Goal: Check status

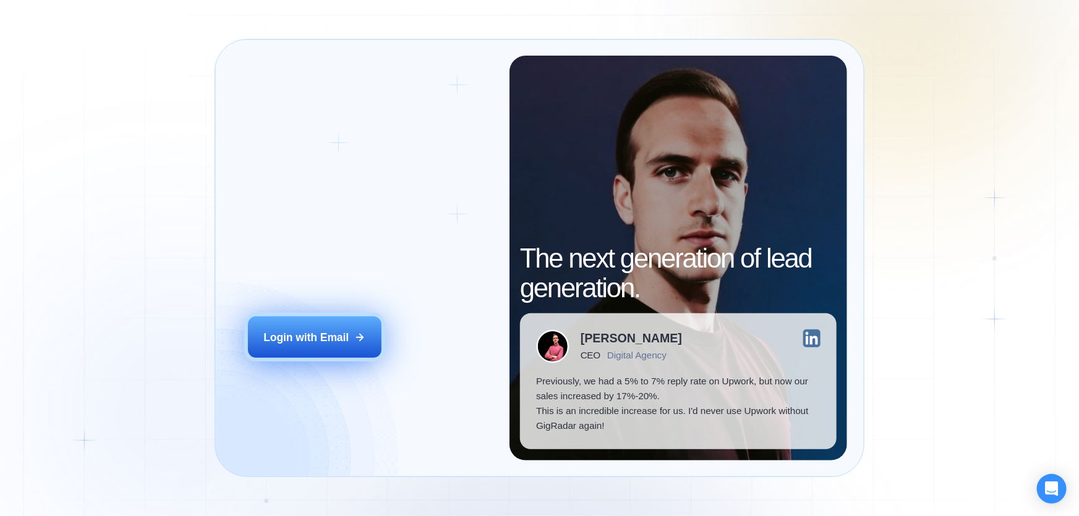
click at [321, 330] on div "Login with Email" at bounding box center [305, 337] width 85 height 15
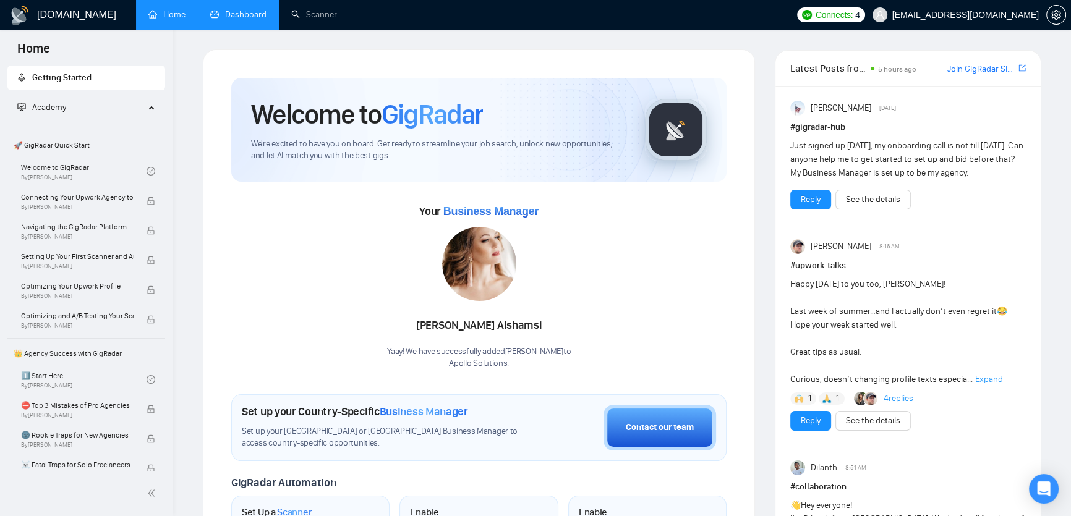
click at [221, 13] on link "Dashboard" at bounding box center [238, 14] width 56 height 11
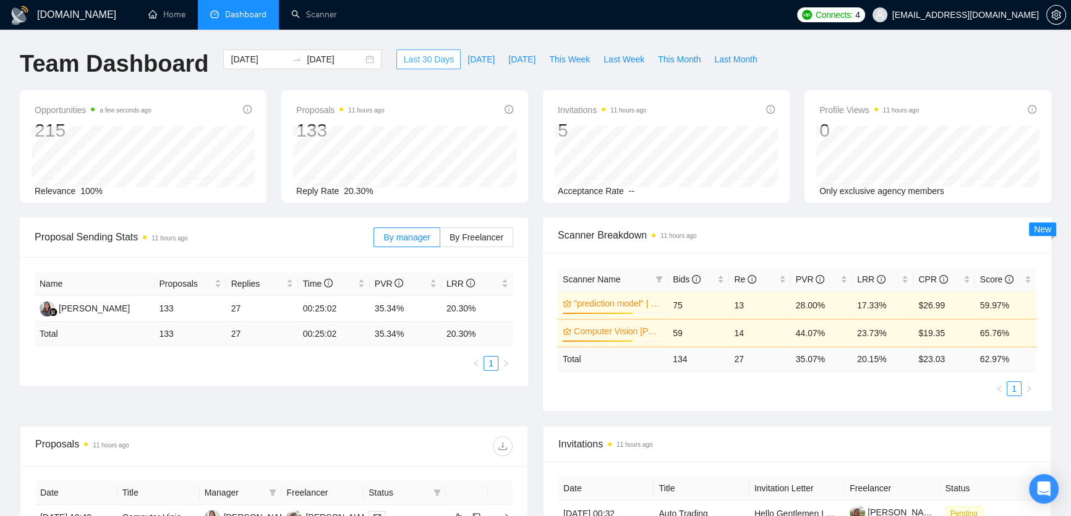
click at [417, 54] on span "Last 30 Days" at bounding box center [428, 60] width 51 height 14
click at [247, 62] on input "[DATE]" at bounding box center [259, 60] width 56 height 14
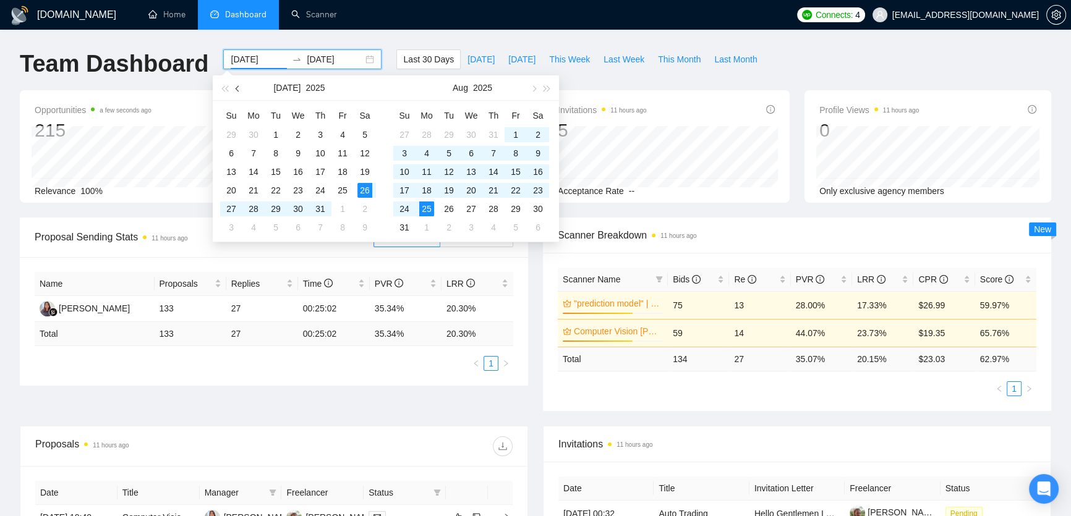
click at [237, 90] on span "button" at bounding box center [239, 88] width 6 height 6
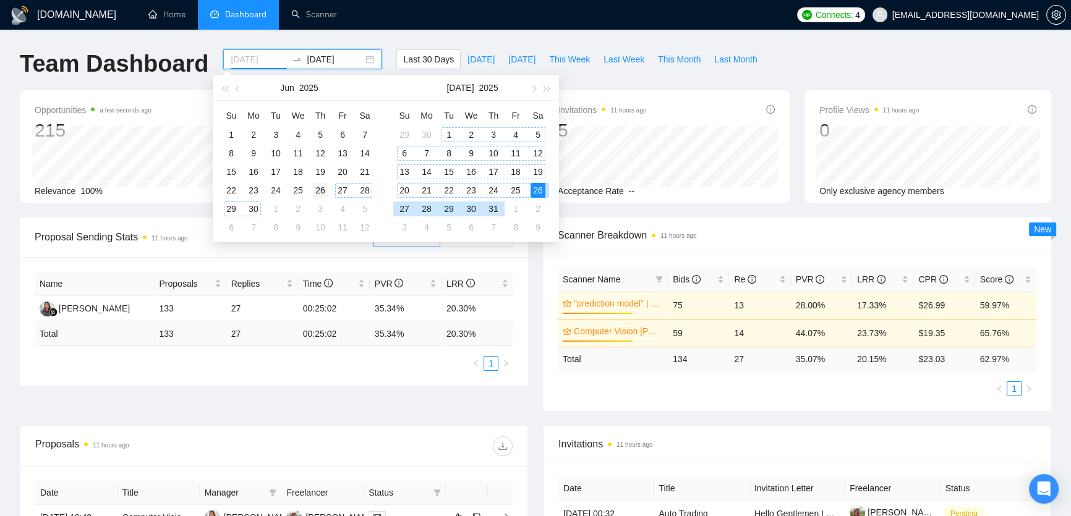
type input "[DATE]"
drag, startPoint x: 320, startPoint y: 189, endPoint x: 397, endPoint y: 189, distance: 77.3
click at [320, 189] on div "26" at bounding box center [320, 190] width 15 height 15
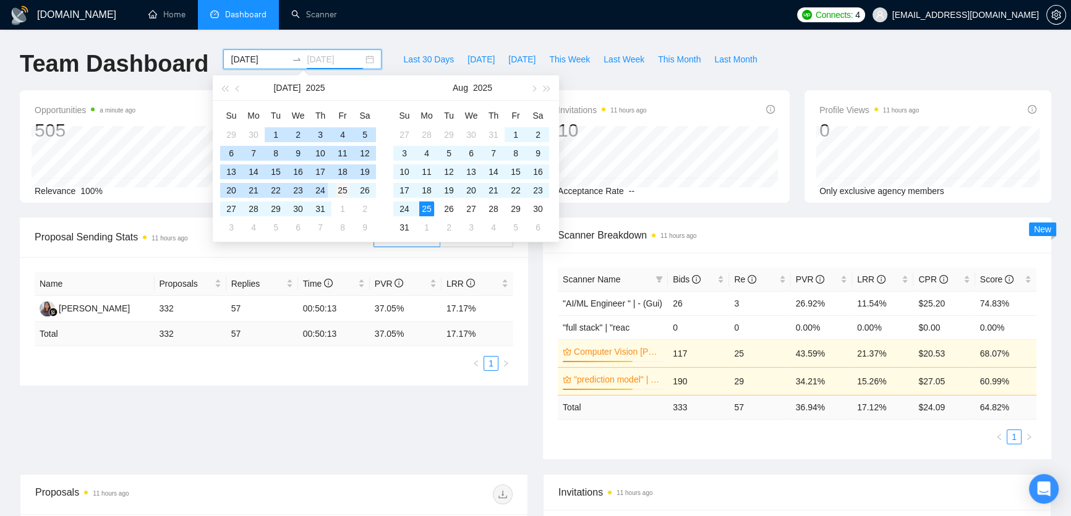
type input "[DATE]"
click at [340, 192] on div "25" at bounding box center [342, 190] width 15 height 15
